Goal: Transaction & Acquisition: Purchase product/service

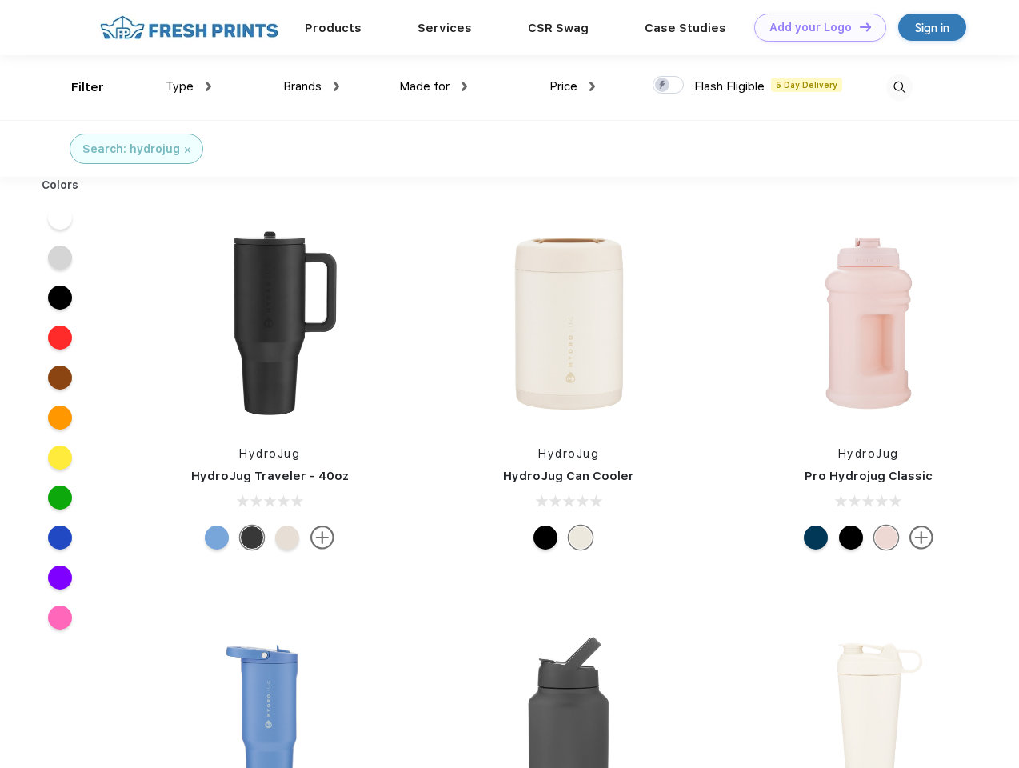
click at [814, 27] on link "Add your Logo Design Tool" at bounding box center [820, 28] width 132 height 28
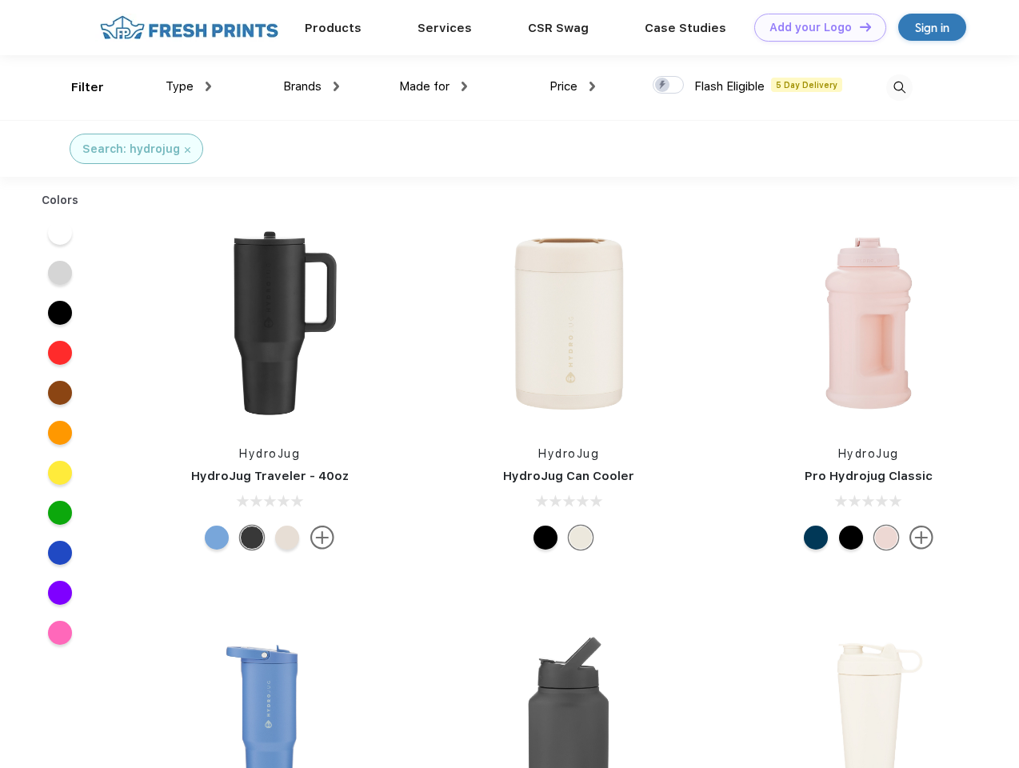
click at [0, 0] on div "Design Tool" at bounding box center [0, 0] width 0 height 0
click at [858, 26] on link "Add your Logo Design Tool" at bounding box center [820, 28] width 132 height 28
click at [77, 87] on div "Filter" at bounding box center [87, 87] width 33 height 18
click at [189, 86] on span "Type" at bounding box center [180, 86] width 28 height 14
click at [311, 86] on span "Brands" at bounding box center [302, 86] width 38 height 14
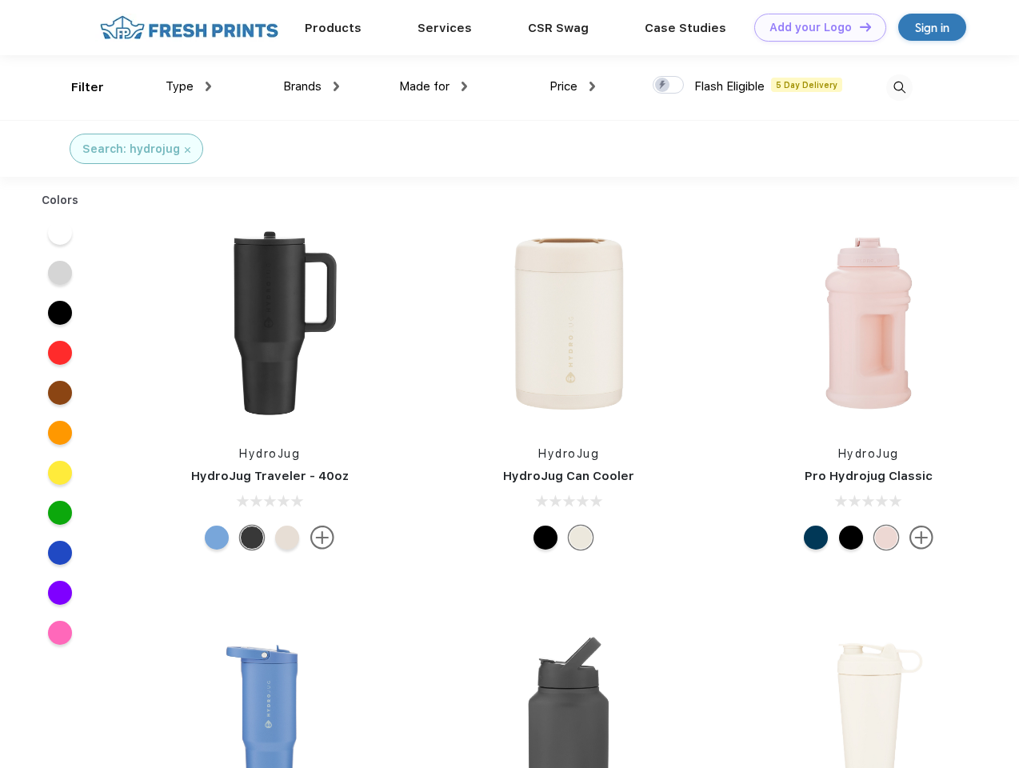
click at [433, 86] on span "Made for" at bounding box center [424, 86] width 50 height 14
click at [573, 86] on span "Price" at bounding box center [563, 86] width 28 height 14
click at [668, 86] on div at bounding box center [667, 85] width 31 height 18
click at [663, 86] on input "checkbox" at bounding box center [657, 80] width 10 height 10
click at [899, 87] on img at bounding box center [899, 87] width 26 height 26
